Goal: Task Accomplishment & Management: Use online tool/utility

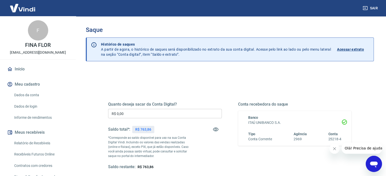
click at [335, 150] on icon "Fechar mensagem da empresa" at bounding box center [334, 149] width 3 height 3
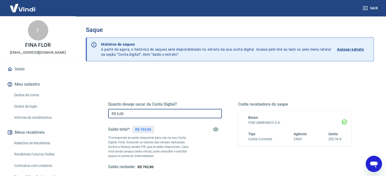
click at [127, 114] on input "R$ 0,00" at bounding box center [165, 113] width 114 height 9
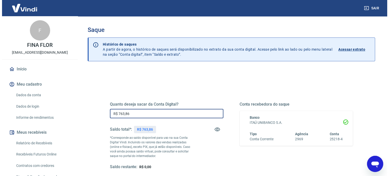
scroll to position [74, 0]
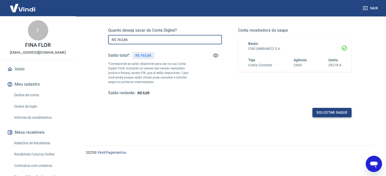
type input "R$ 763,86"
click at [324, 115] on button "Solicitar saque" at bounding box center [331, 112] width 39 height 9
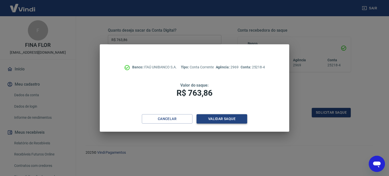
click at [214, 119] on button "Validar saque" at bounding box center [222, 118] width 51 height 9
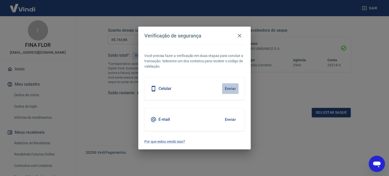
click at [227, 87] on button "Enviar" at bounding box center [230, 88] width 16 height 11
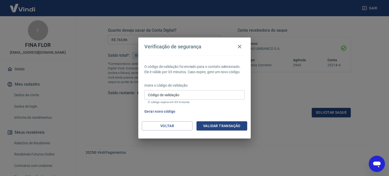
click at [213, 99] on input "Código de validação" at bounding box center [194, 94] width 100 height 9
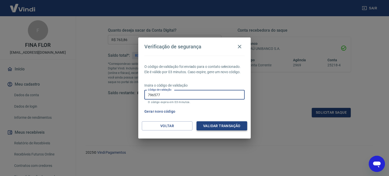
type input "796577"
click at [216, 125] on button "Validar transação" at bounding box center [222, 125] width 51 height 9
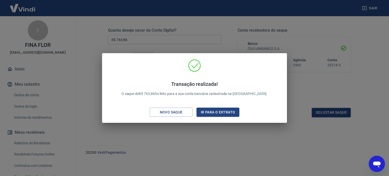
click at [229, 30] on div "Transação realizada! O saque de R$ 763,86 foi feito para a sua conta bancária c…" at bounding box center [194, 88] width 389 height 176
